Goal: Task Accomplishment & Management: Manage account settings

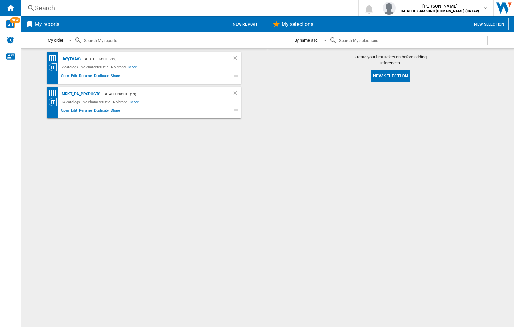
click at [113, 38] on input "text" at bounding box center [161, 40] width 159 height 9
click at [395, 8] on img "button" at bounding box center [388, 8] width 13 height 13
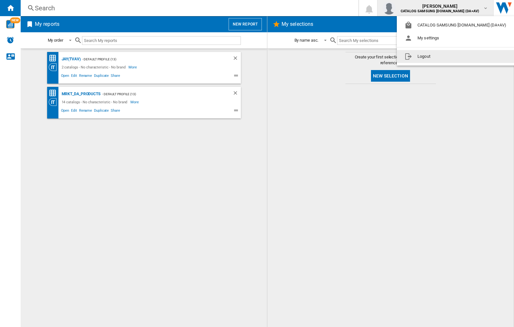
click at [446, 56] on button "Logout" at bounding box center [457, 56] width 120 height 13
